Goal: Find specific page/section

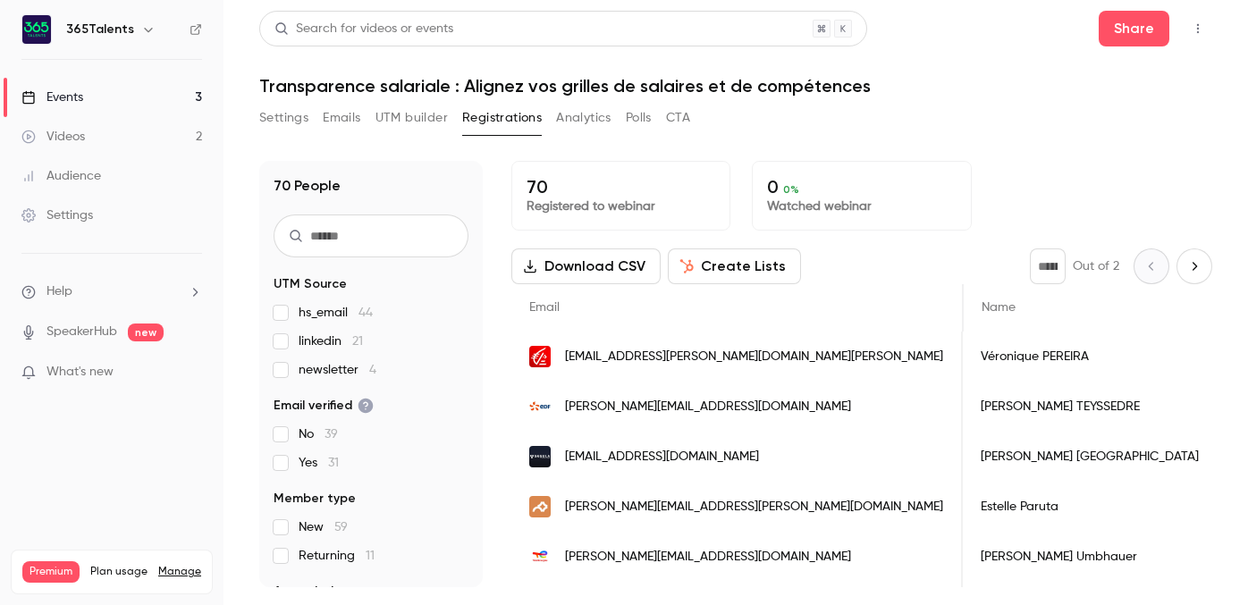
scroll to position [0, 189]
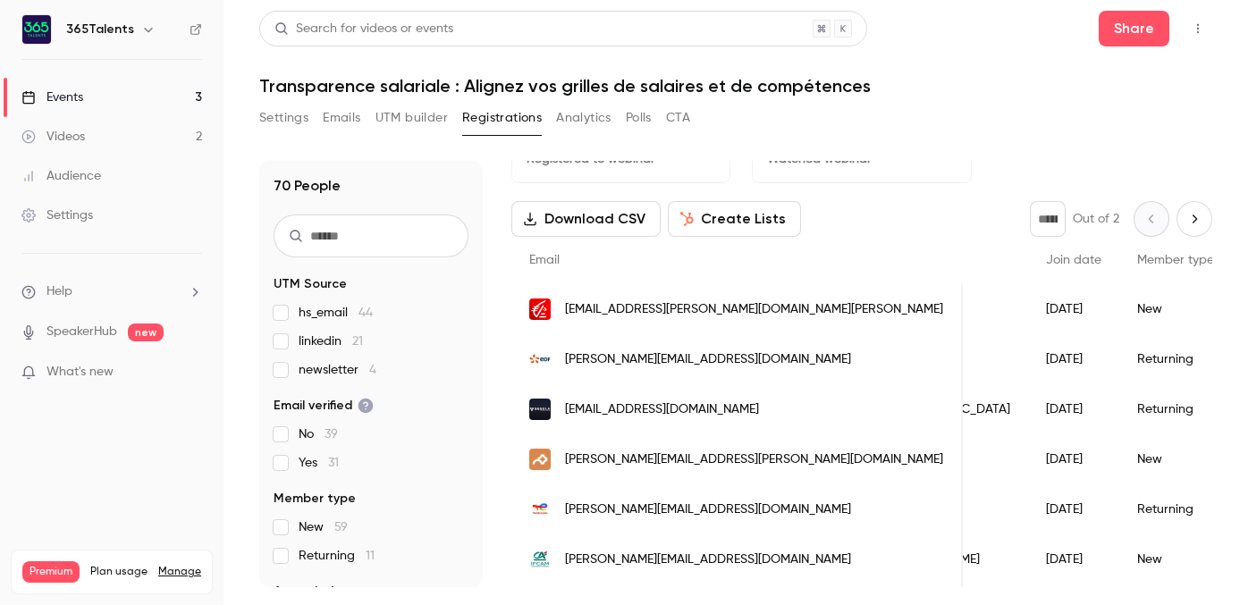
click at [174, 100] on link "Events 3" at bounding box center [112, 97] width 224 height 39
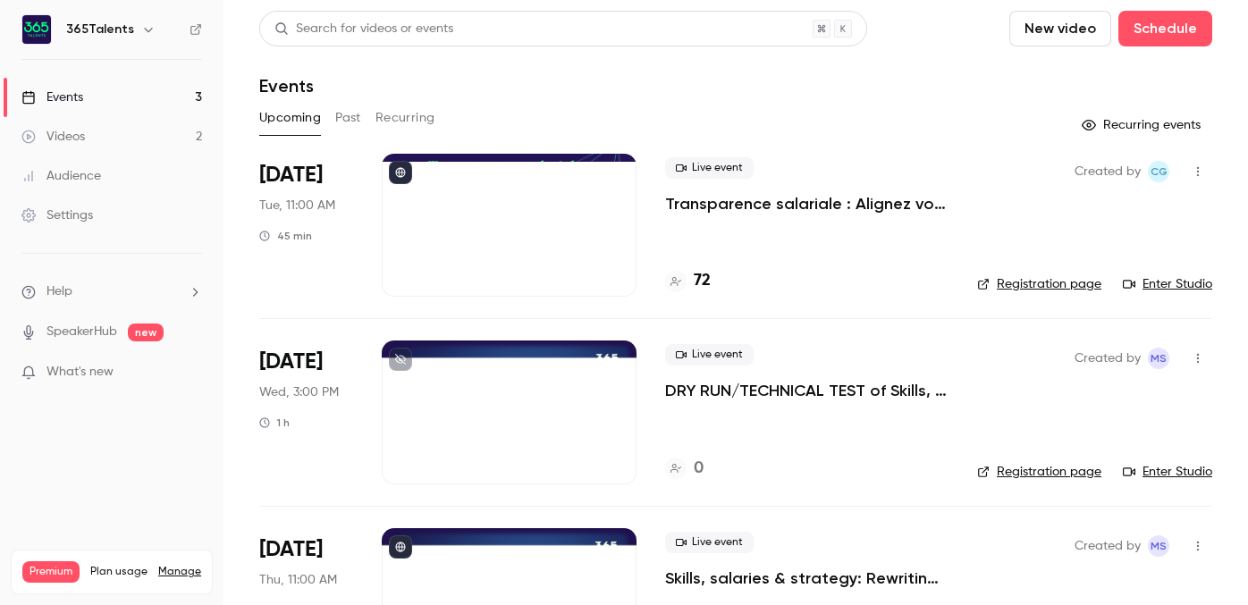
scroll to position [98, 0]
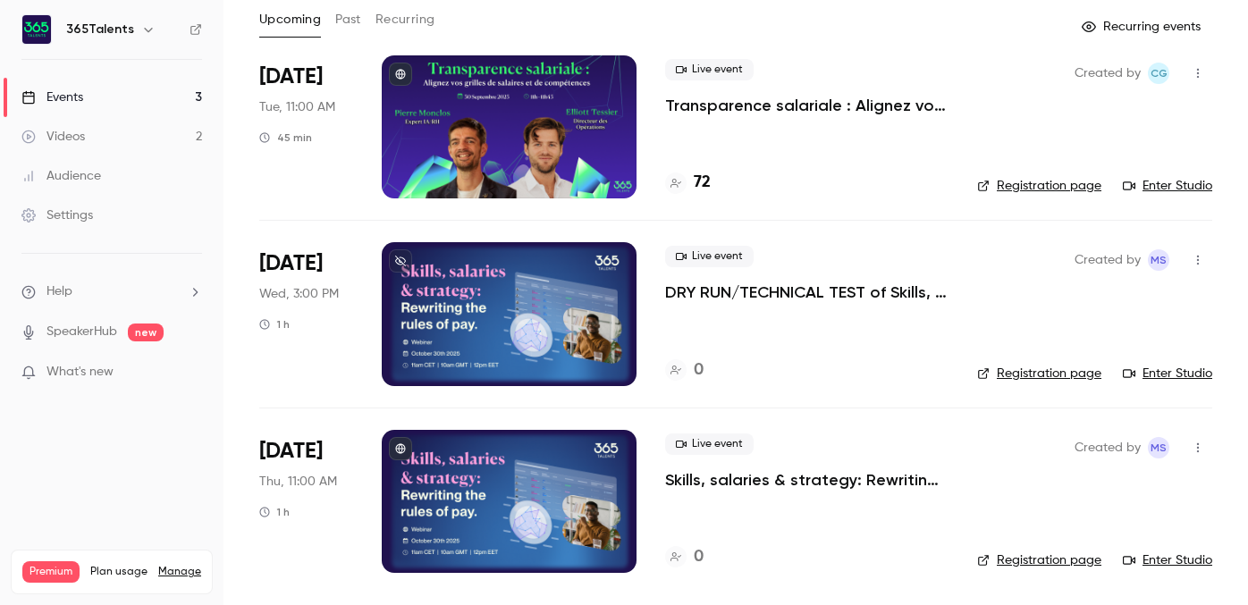
click at [703, 176] on h4 "72" at bounding box center [702, 183] width 17 height 24
